Goal: Navigation & Orientation: Find specific page/section

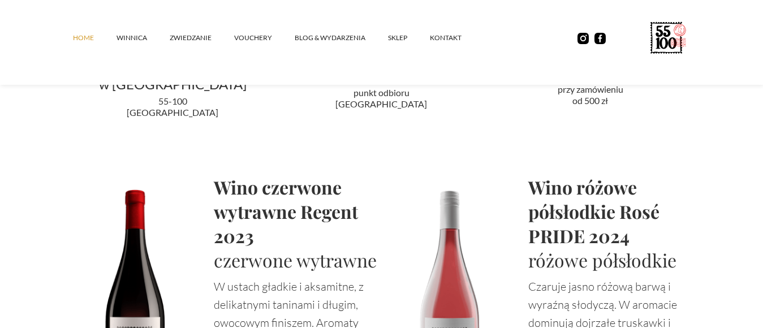
scroll to position [2309, 0]
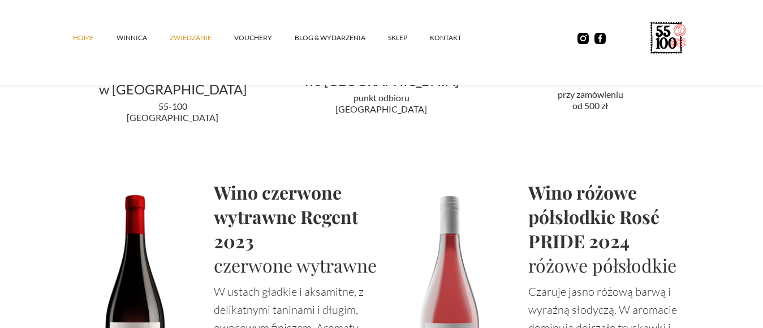
click at [185, 37] on link "ZWIEDZANIE" at bounding box center [202, 38] width 65 height 34
click at [244, 37] on link "vouchery" at bounding box center [264, 38] width 61 height 34
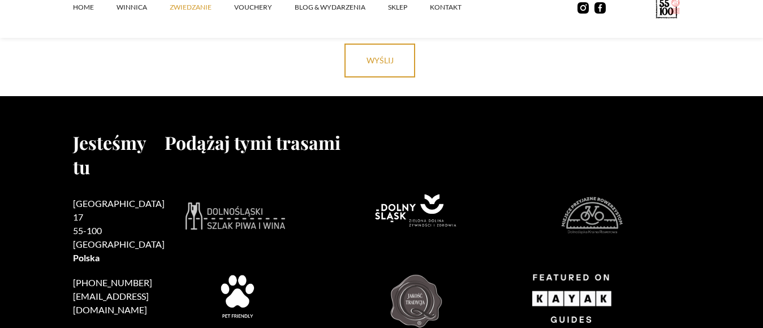
scroll to position [3690, 0]
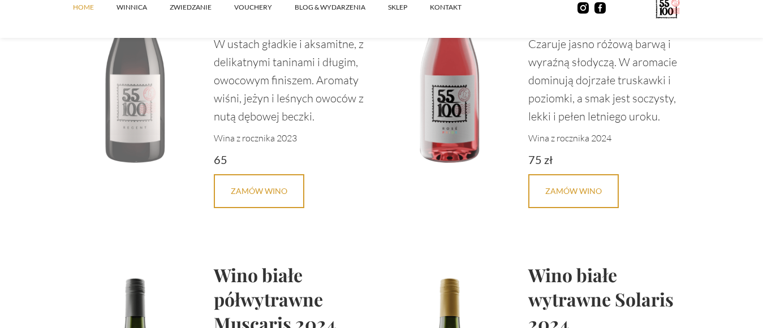
scroll to position [2558, 0]
